Goal: Task Accomplishment & Management: Manage account settings

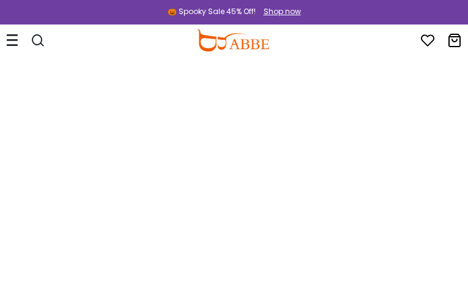
type input "*********"
type input "**********"
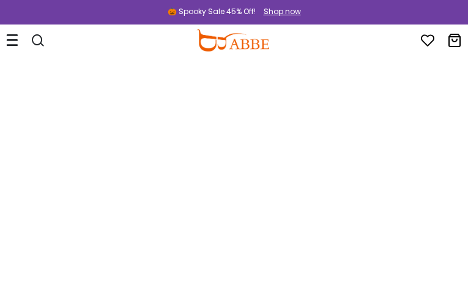
type input "**********"
